Goal: Transaction & Acquisition: Purchase product/service

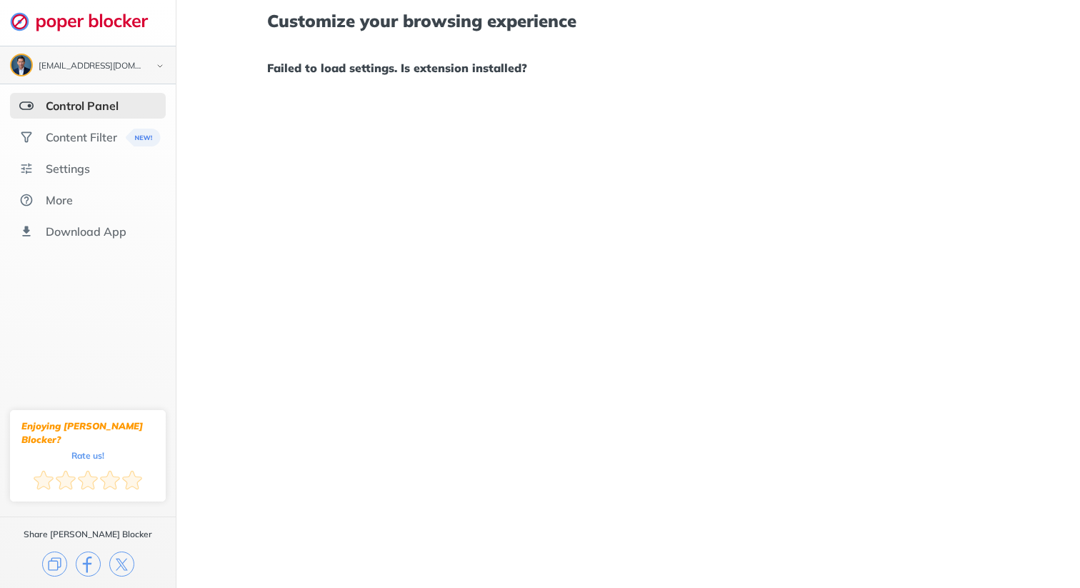
click at [140, 68] on div "[EMAIL_ADDRESS][DOMAIN_NAME]" at bounding box center [92, 66] width 106 height 10
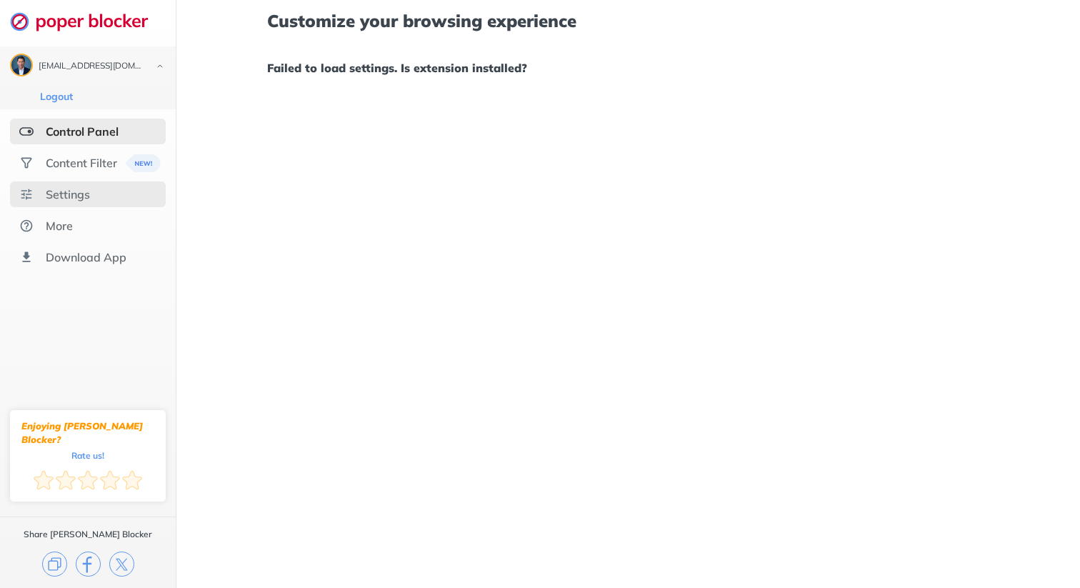
click at [43, 194] on div "Settings" at bounding box center [88, 194] width 156 height 26
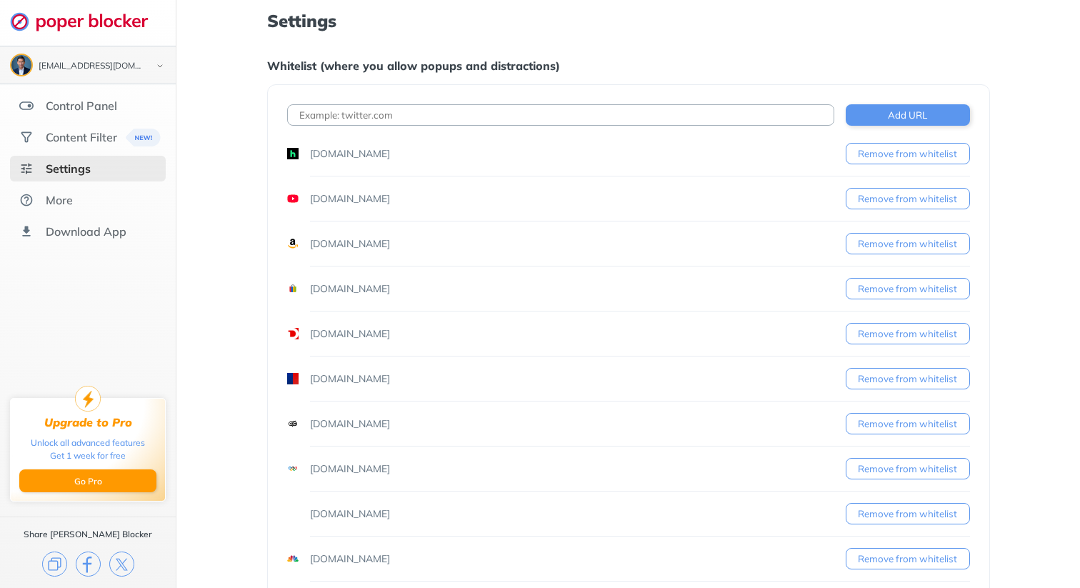
click at [148, 66] on div "[EMAIL_ADDRESS][DOMAIN_NAME]" at bounding box center [88, 65] width 156 height 23
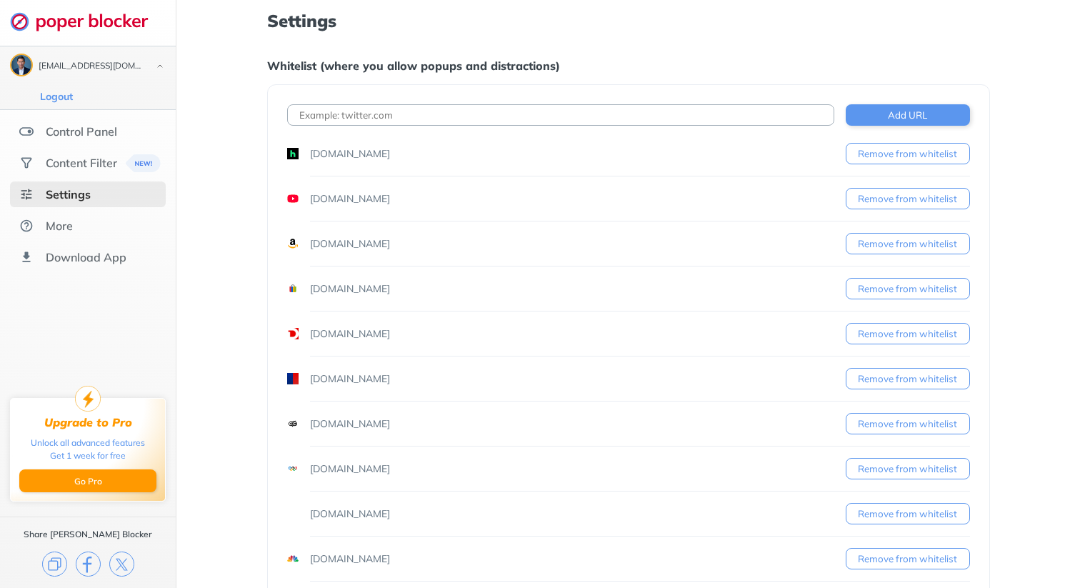
click at [148, 66] on div "[EMAIL_ADDRESS][DOMAIN_NAME]" at bounding box center [88, 65] width 156 height 23
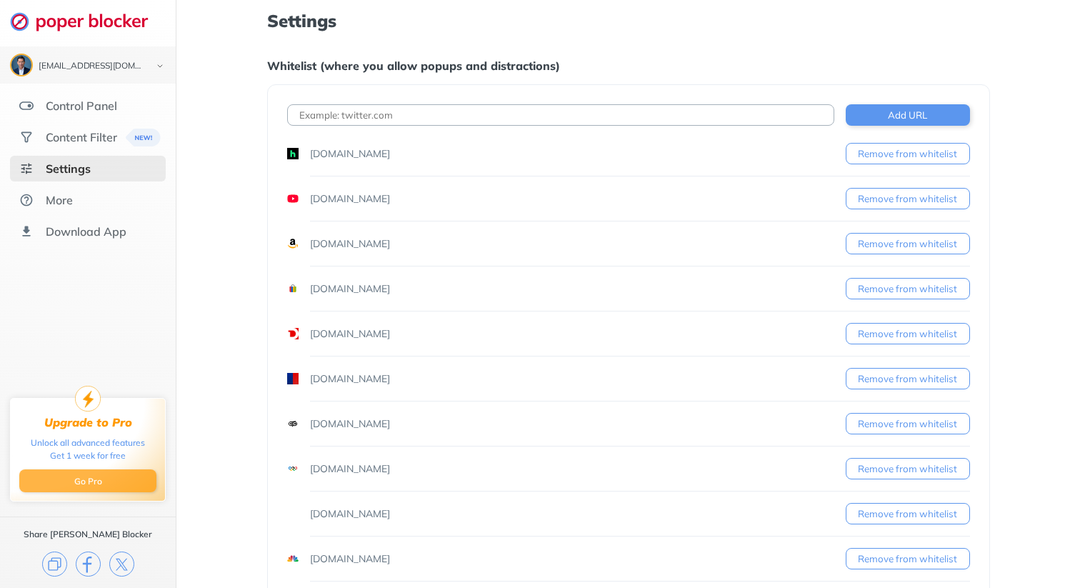
click at [84, 482] on button "Go Pro" at bounding box center [87, 480] width 137 height 23
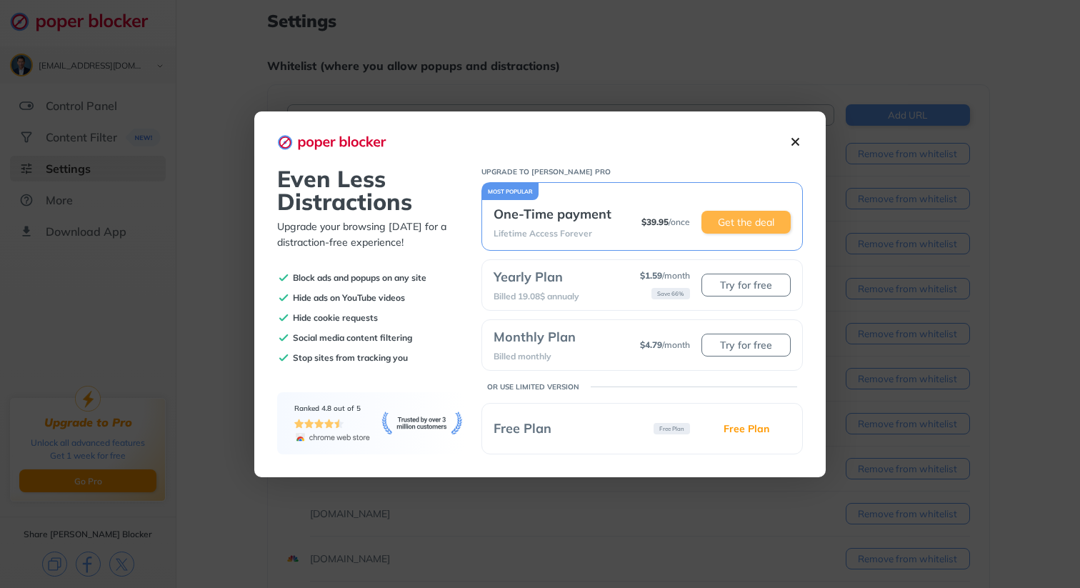
click at [748, 220] on button "Get the deal" at bounding box center [745, 222] width 89 height 23
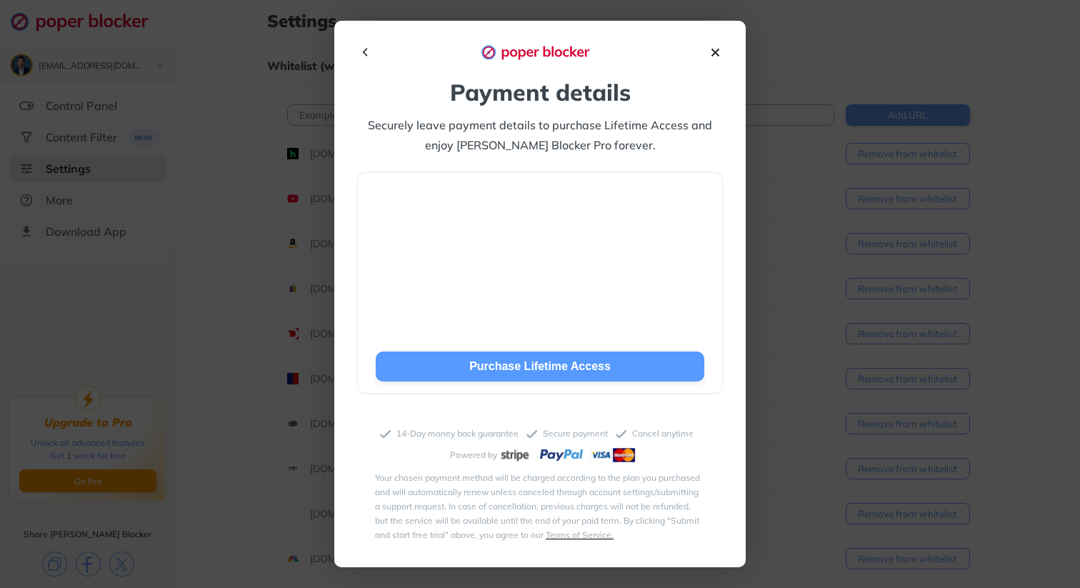
click at [544, 368] on span "Purchase Lifetime Access" at bounding box center [539, 366] width 141 height 12
